Goal: Navigation & Orientation: Find specific page/section

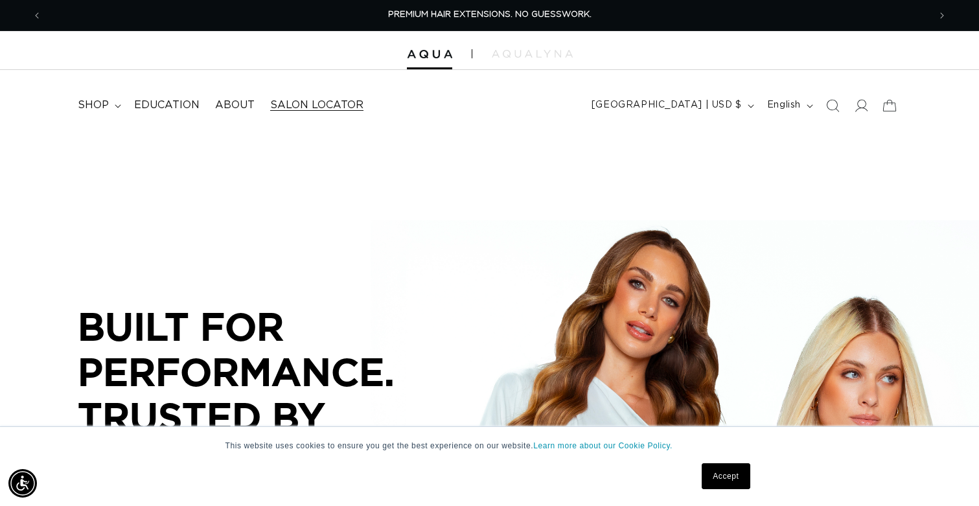
click at [316, 106] on span "Salon Locator" at bounding box center [316, 106] width 93 height 14
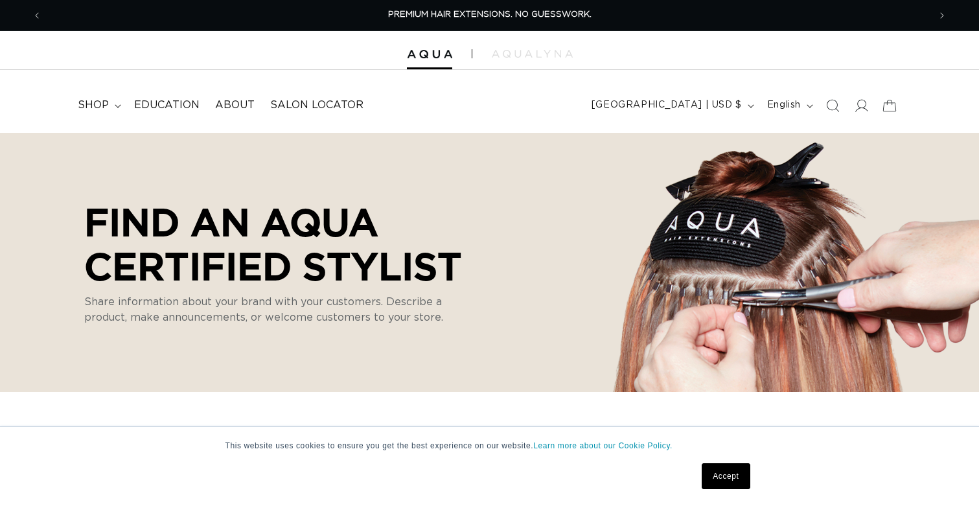
select select "m"
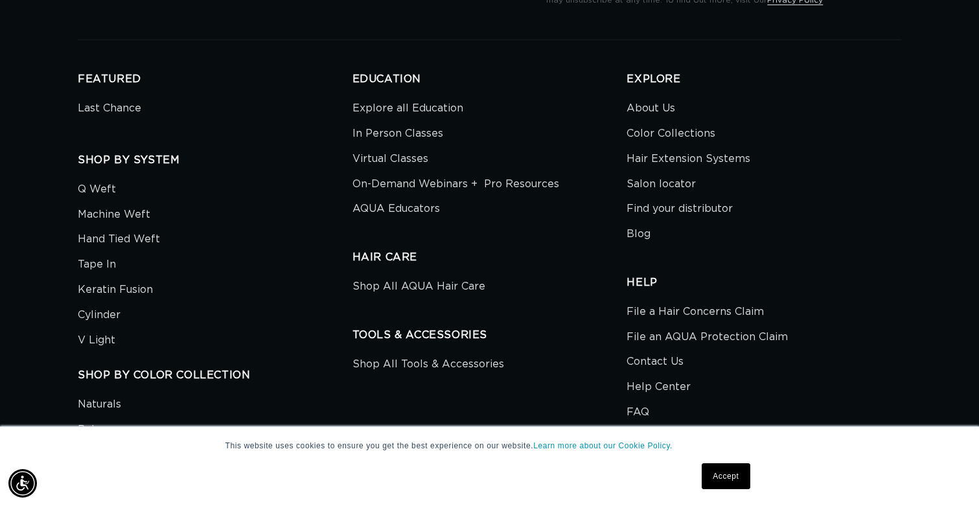
scroll to position [0, 887]
click at [414, 209] on link "AQUA Educators" at bounding box center [397, 208] width 88 height 25
